Goal: Navigation & Orientation: Understand site structure

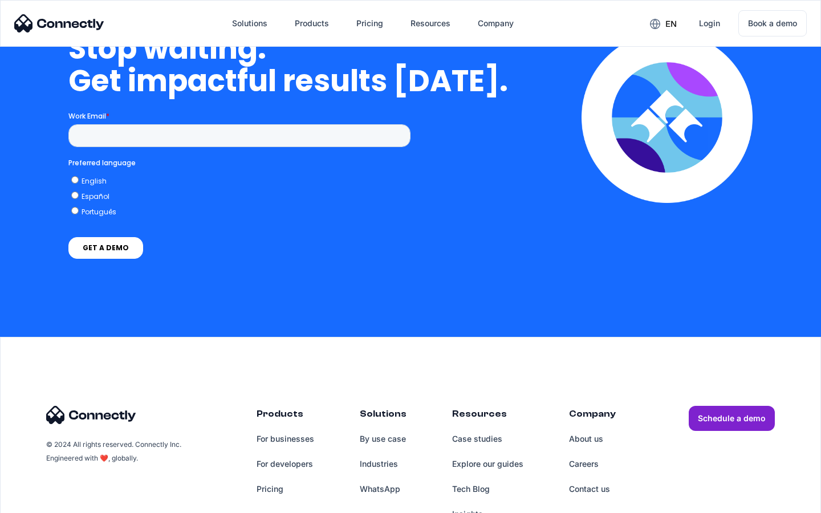
scroll to position [2892, 0]
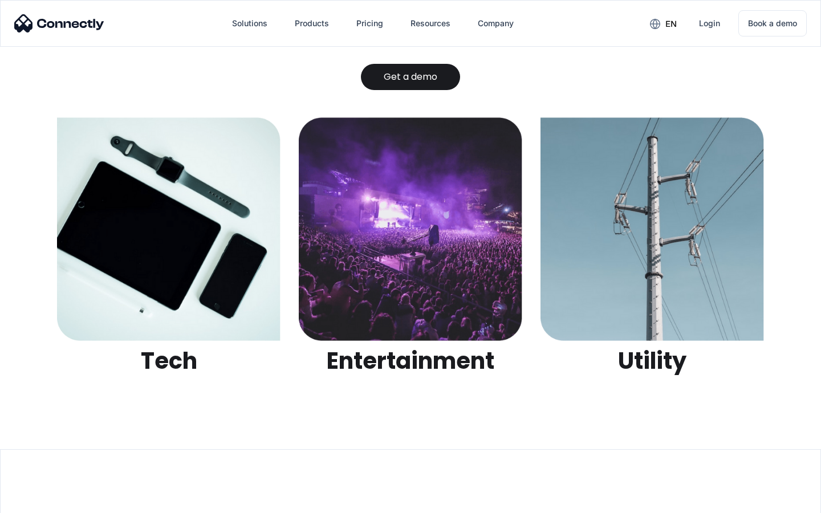
scroll to position [3596, 0]
